Goal: Navigation & Orientation: Find specific page/section

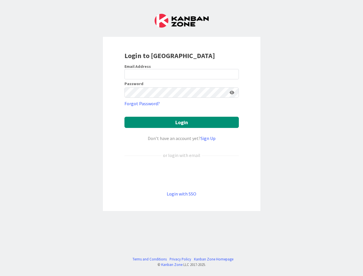
click at [181, 138] on div "Don’t have an account yet? Sign Up" at bounding box center [181, 138] width 114 height 7
click at [232, 92] on icon at bounding box center [231, 92] width 5 height 4
click at [182, 122] on button "Login" at bounding box center [181, 122] width 114 height 11
